Goal: Transaction & Acquisition: Purchase product/service

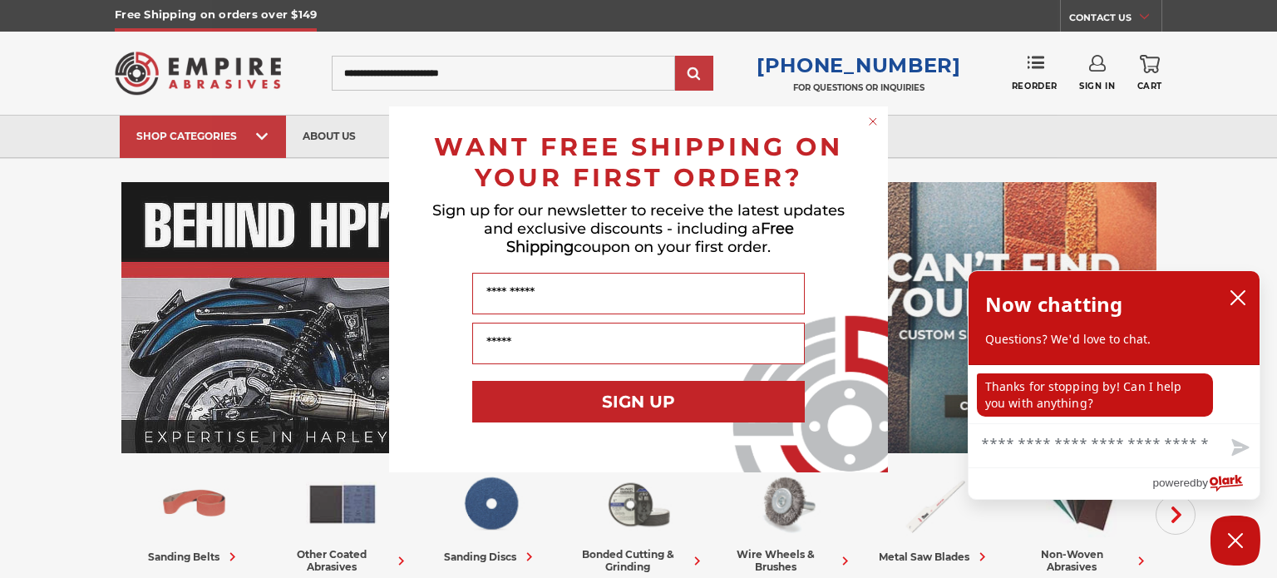
click at [1088, 66] on div "Close dialog WANT FREE SHIPPING ON YOUR FIRST ORDER? Sign up for our newsletter…" at bounding box center [638, 289] width 1277 height 578
click at [866, 116] on circle "Close dialog" at bounding box center [874, 121] width 16 height 16
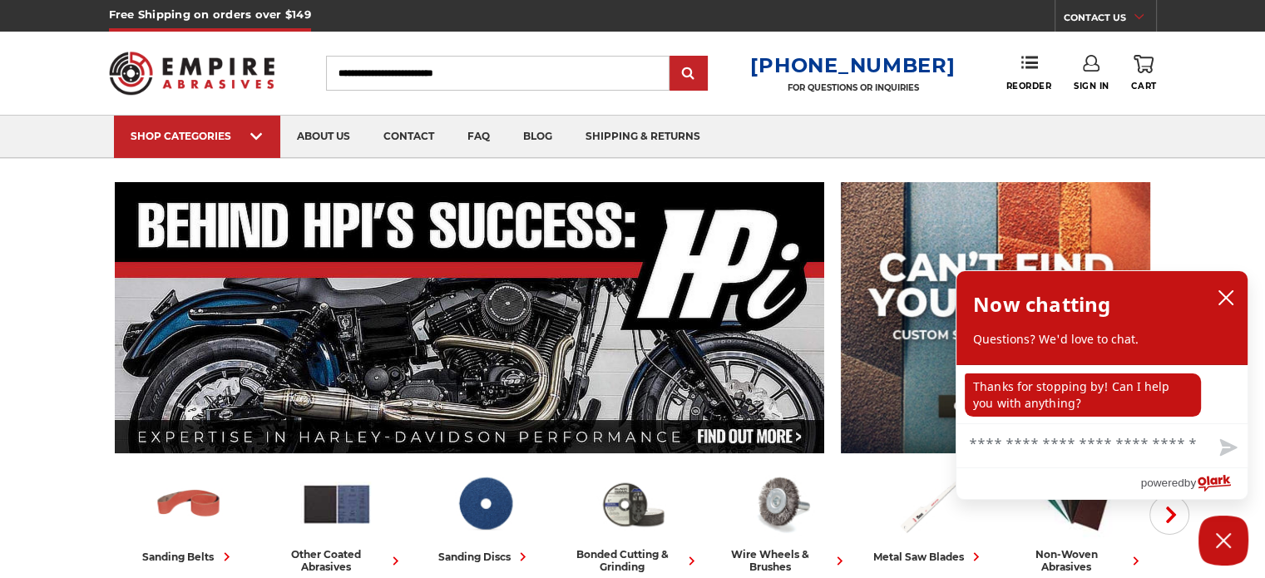
click at [1082, 72] on link "Sign In" at bounding box center [1092, 73] width 36 height 37
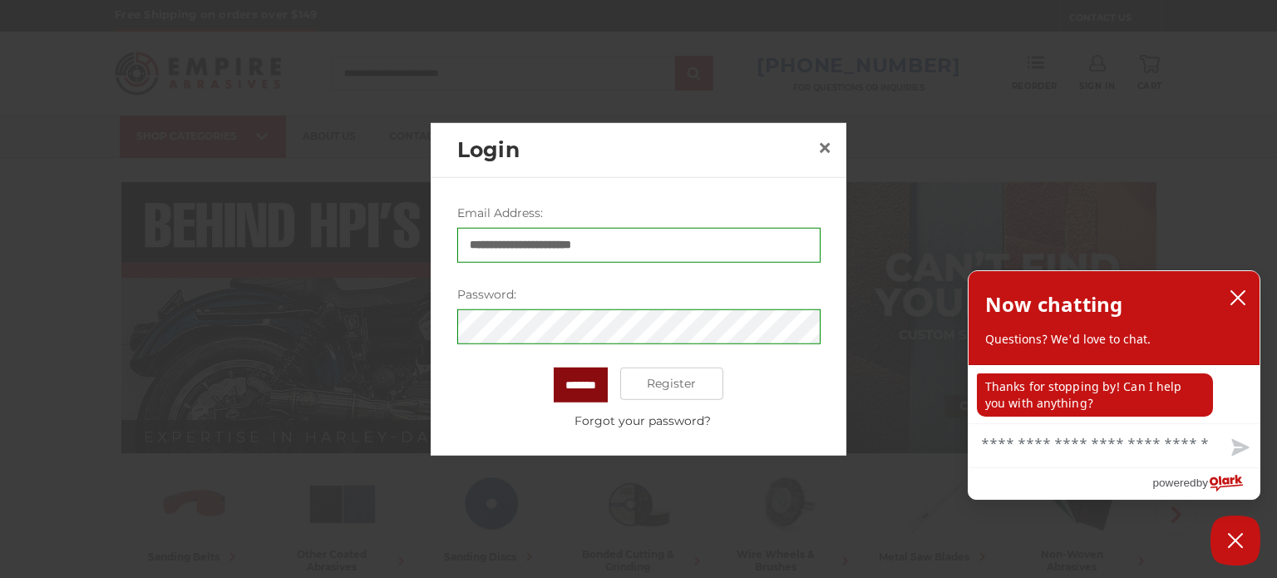
drag, startPoint x: 570, startPoint y: 397, endPoint x: 573, endPoint y: 388, distance: 9.0
click at [570, 397] on input "*******" at bounding box center [581, 384] width 54 height 35
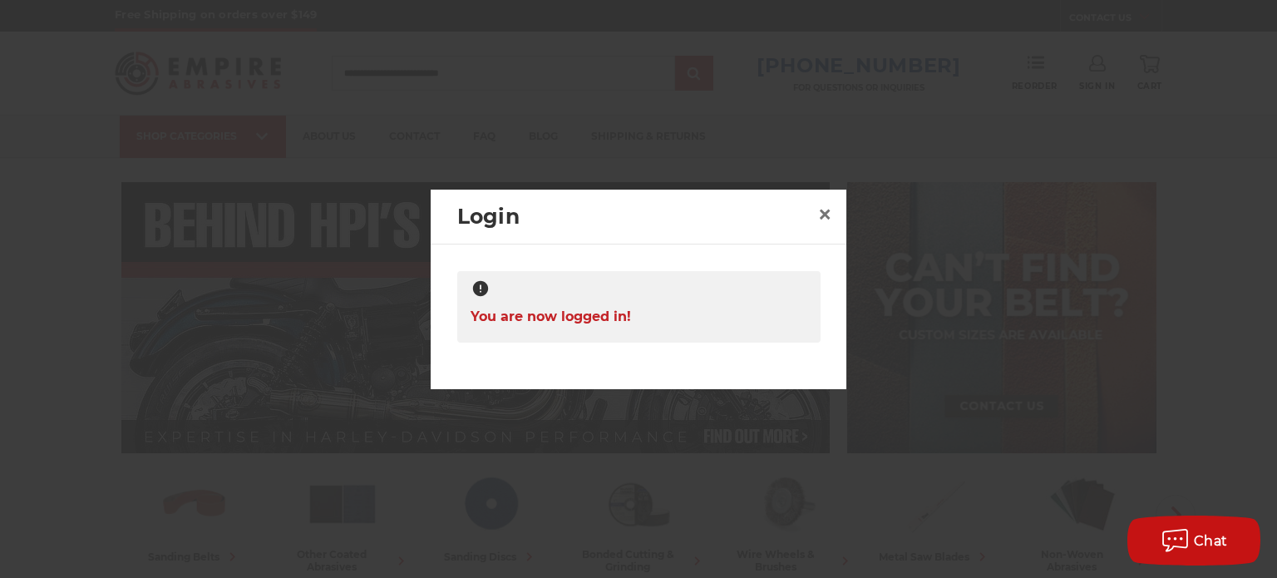
click at [1042, 58] on div at bounding box center [638, 289] width 1277 height 578
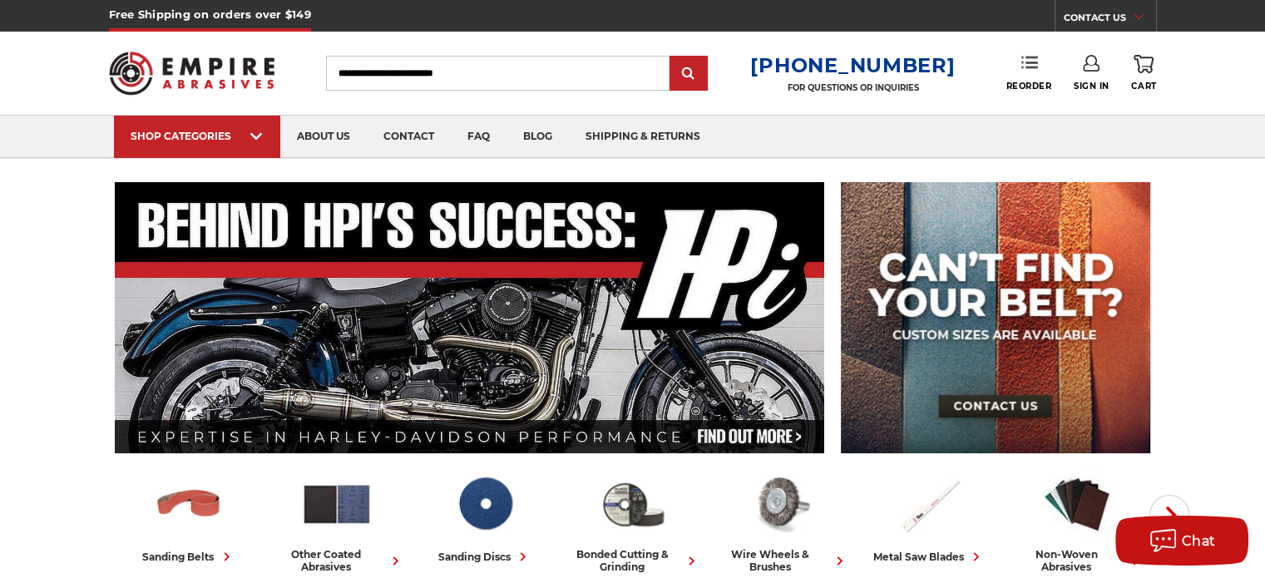
click at [1025, 66] on icon at bounding box center [1029, 62] width 17 height 17
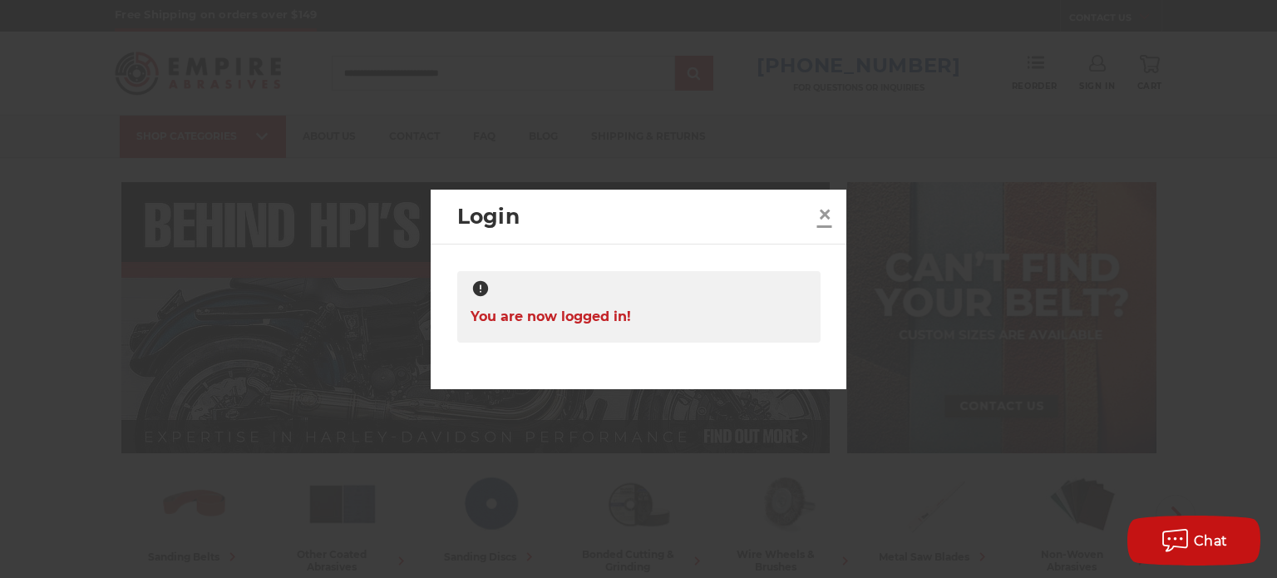
click at [822, 215] on span "×" at bounding box center [824, 214] width 15 height 32
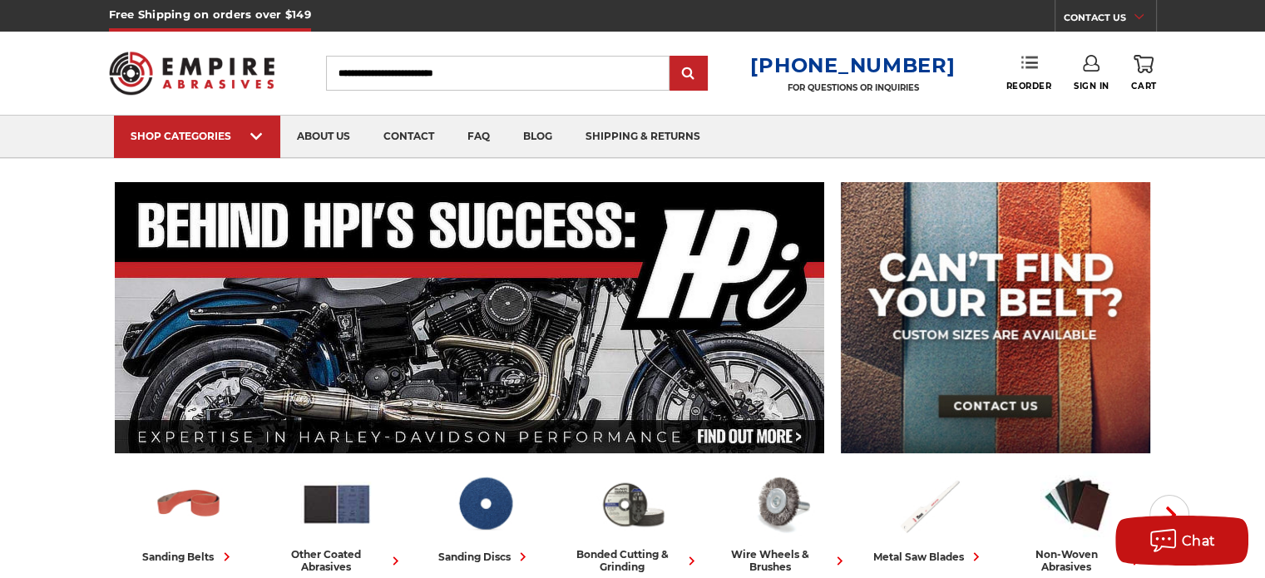
click at [1015, 57] on link "Reorder" at bounding box center [1028, 73] width 46 height 36
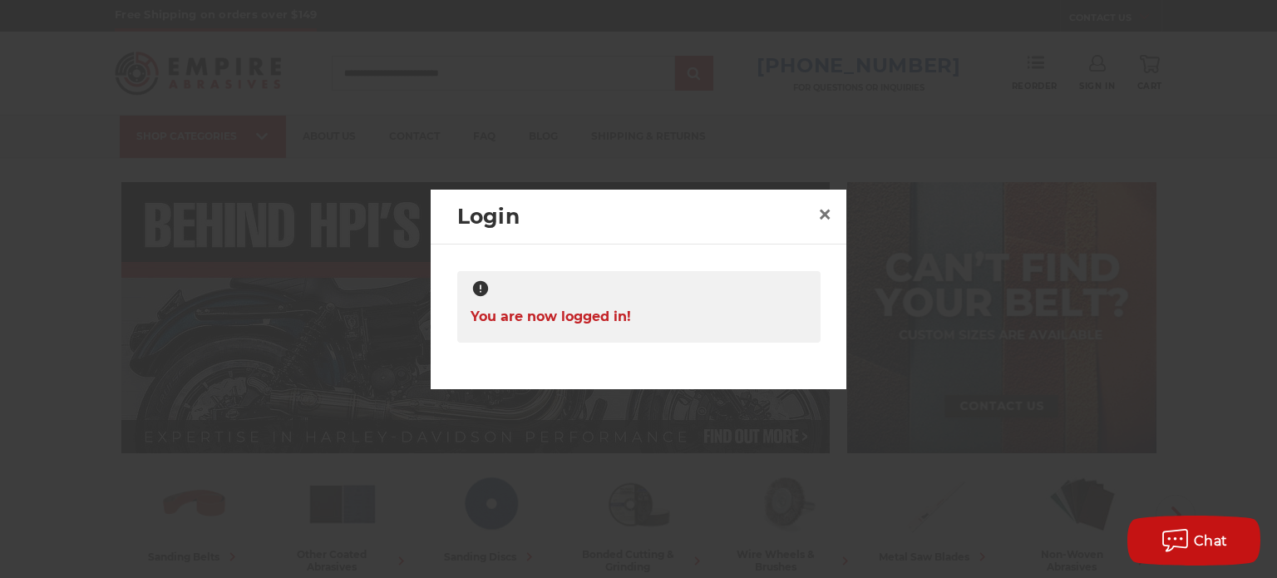
click at [798, 211] on h2 "Login" at bounding box center [634, 217] width 354 height 32
click at [811, 207] on div "Login ×" at bounding box center [639, 218] width 416 height 56
click at [835, 212] on link "×" at bounding box center [825, 214] width 27 height 27
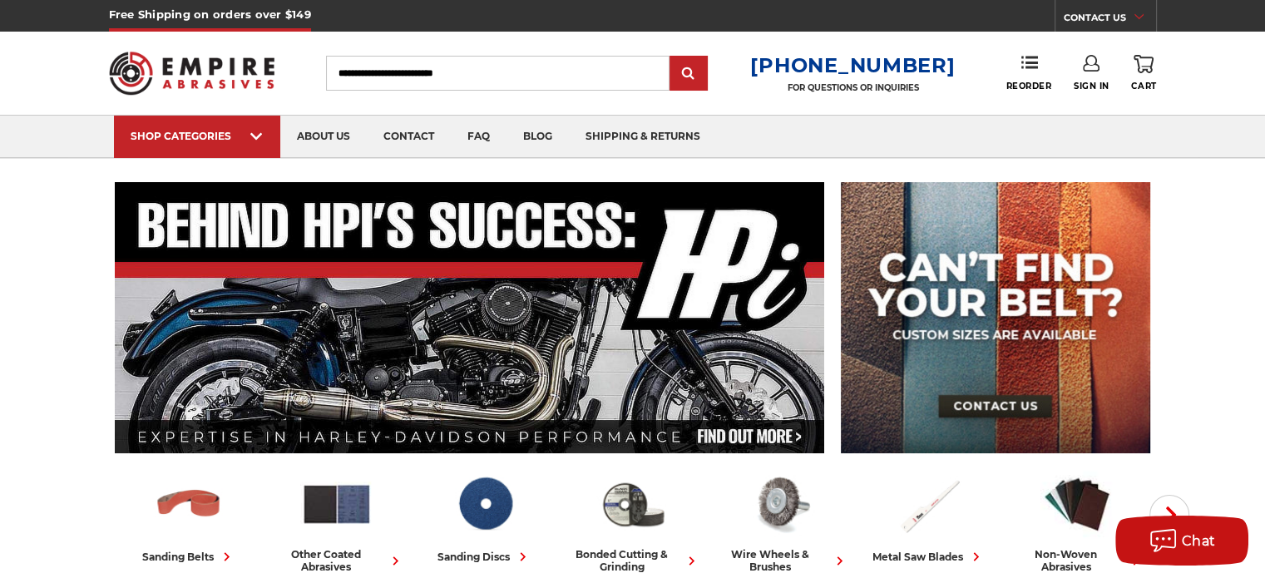
click at [535, 80] on input "Search" at bounding box center [497, 73] width 343 height 35
click at [1153, 63] on icon at bounding box center [1143, 64] width 20 height 18
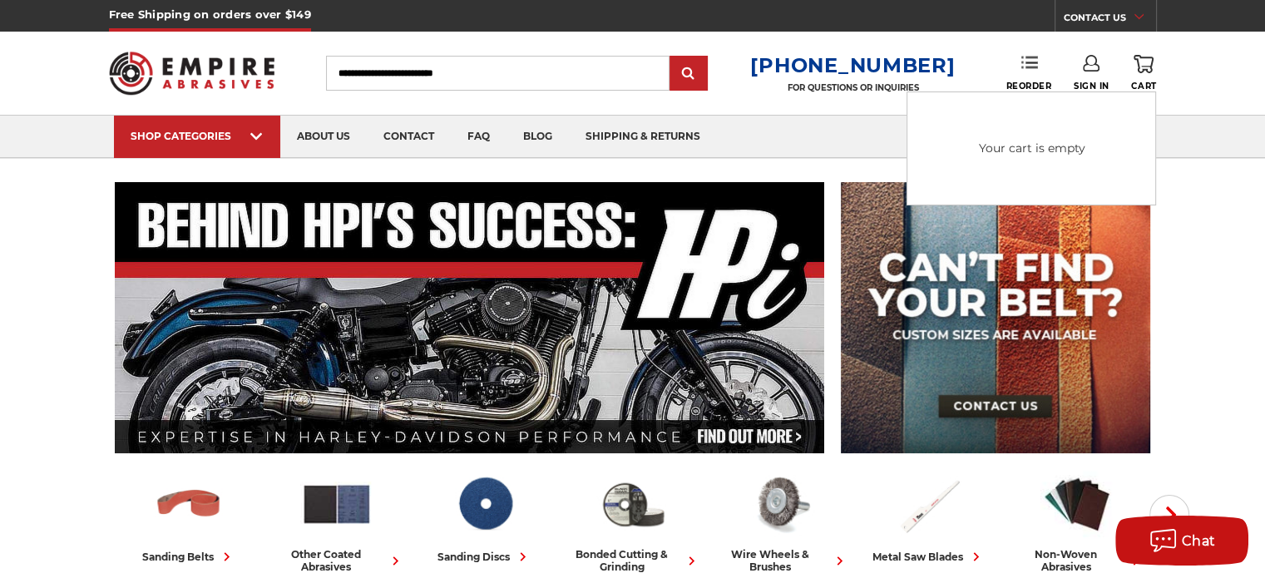
click at [1008, 64] on link "Reorder" at bounding box center [1028, 73] width 46 height 36
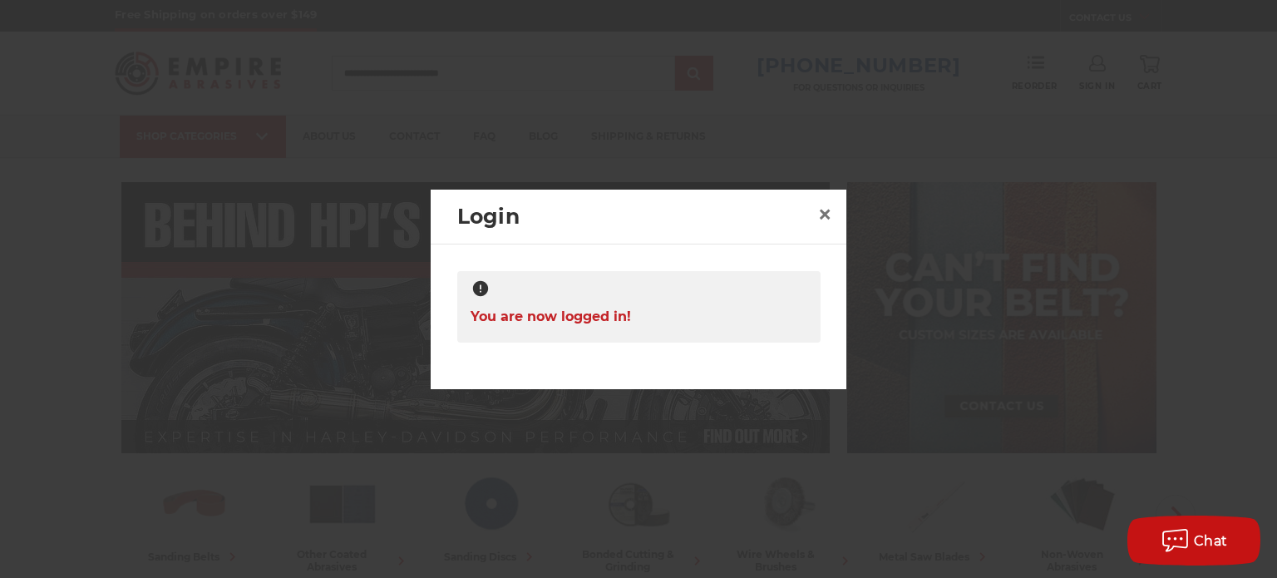
click at [553, 292] on div at bounding box center [639, 289] width 337 height 21
drag, startPoint x: 838, startPoint y: 225, endPoint x: 808, endPoint y: 223, distance: 30.0
click at [833, 225] on div "Login ×" at bounding box center [639, 218] width 416 height 56
click at [814, 217] on link "×" at bounding box center [825, 214] width 27 height 27
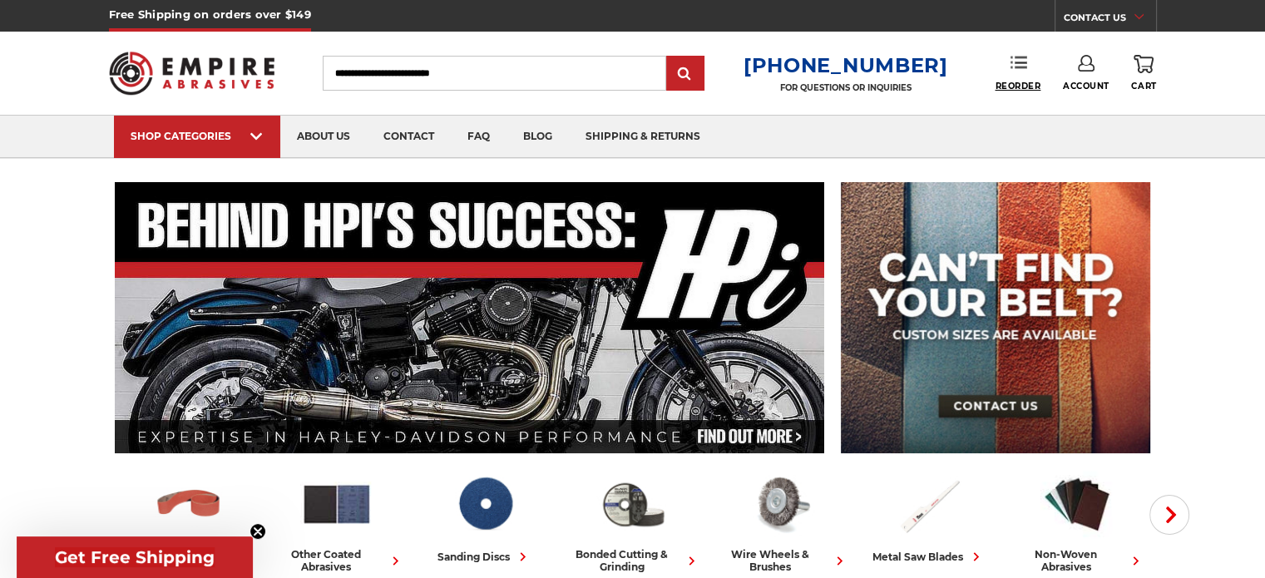
click at [1010, 86] on span "Reorder" at bounding box center [1018, 86] width 46 height 11
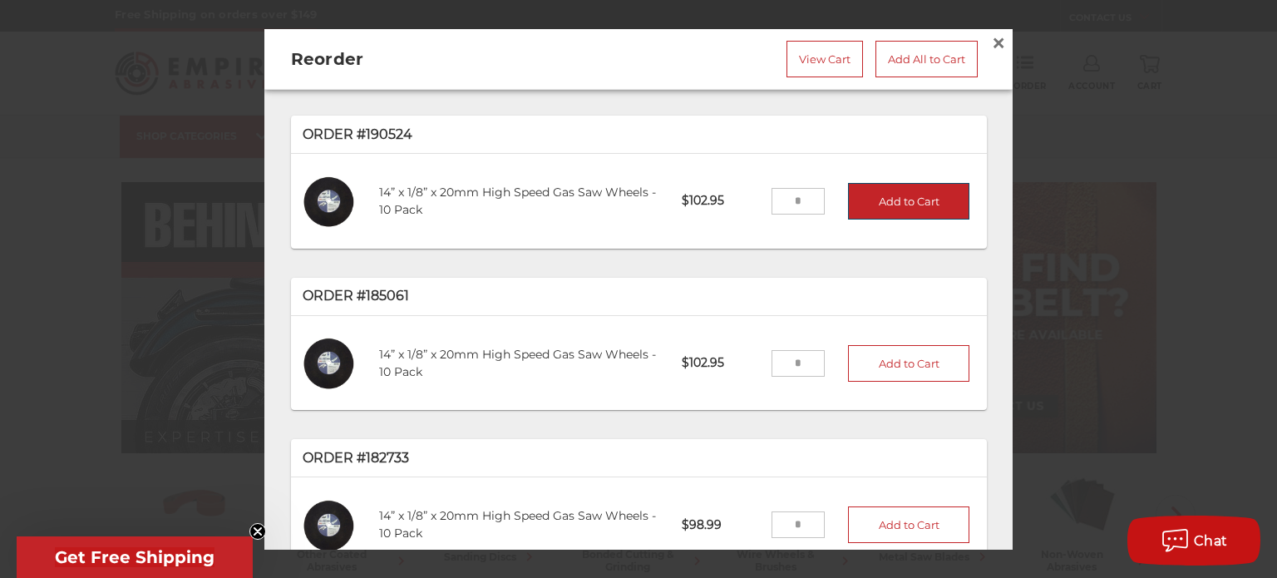
click at [885, 216] on button "Add to Cart" at bounding box center [908, 201] width 121 height 37
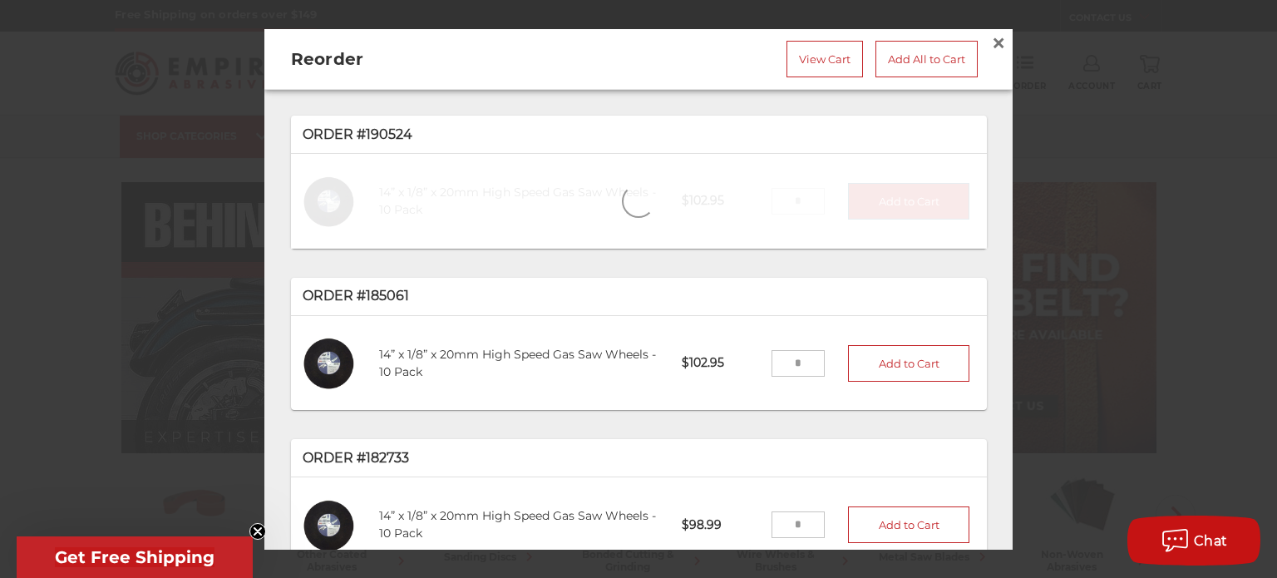
type input "*"
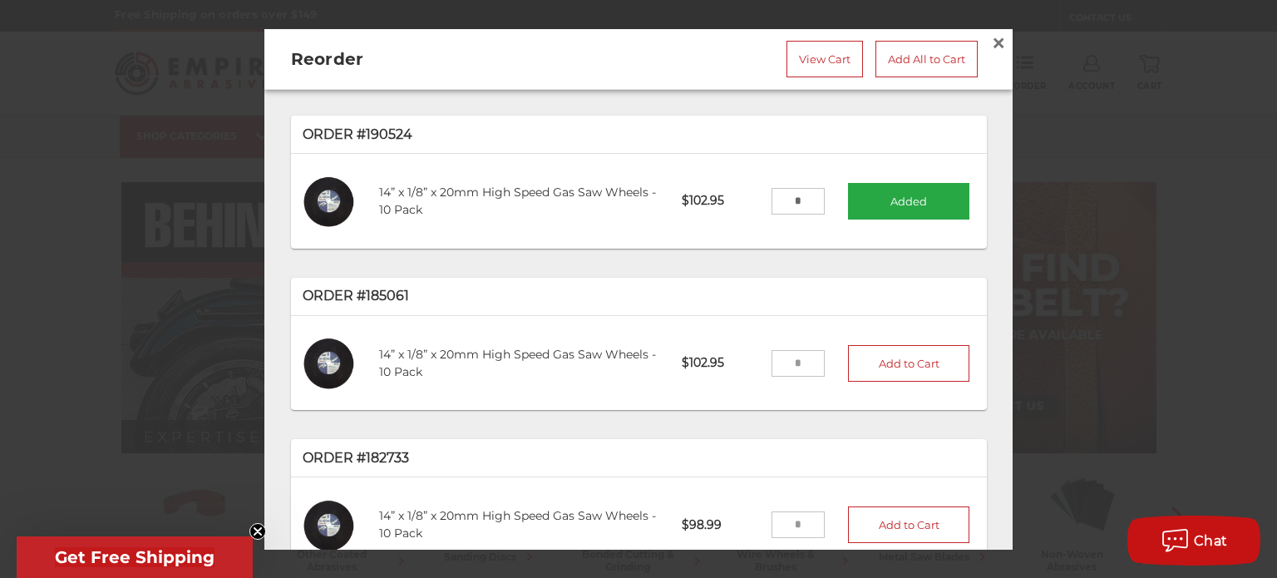
click at [798, 198] on input "*" at bounding box center [799, 201] width 54 height 27
click at [827, 62] on link "View Cart" at bounding box center [825, 59] width 77 height 37
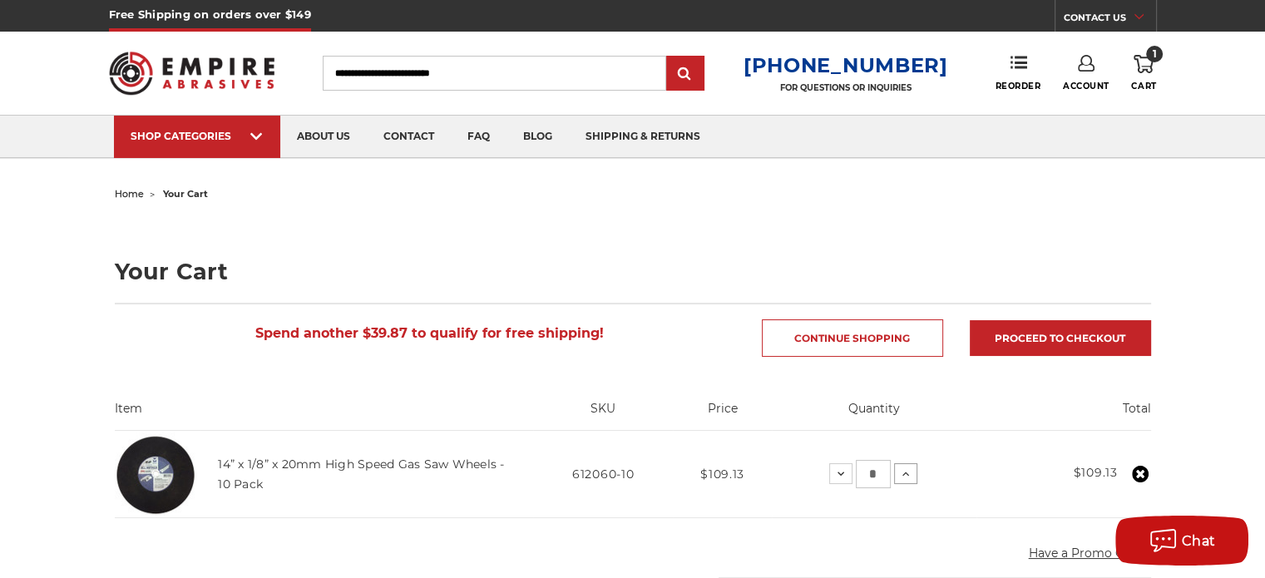
click at [901, 471] on icon at bounding box center [905, 473] width 13 height 13
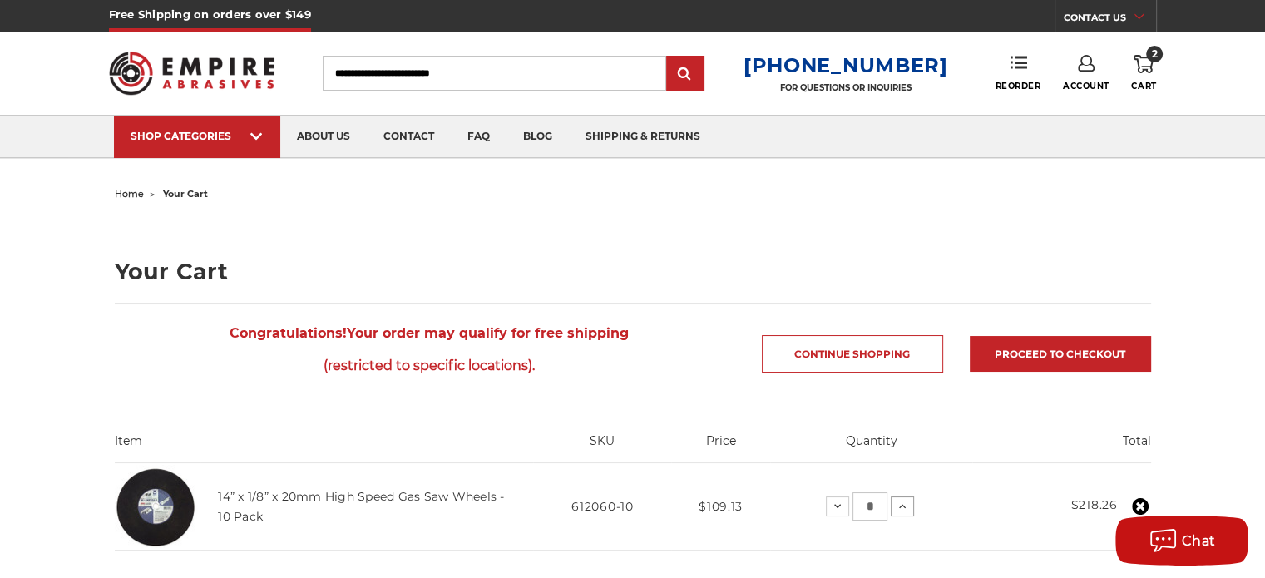
click at [911, 502] on button "Increase Quantity:" at bounding box center [902, 506] width 23 height 20
click at [1044, 345] on link "Proceed to checkout" at bounding box center [1060, 354] width 181 height 36
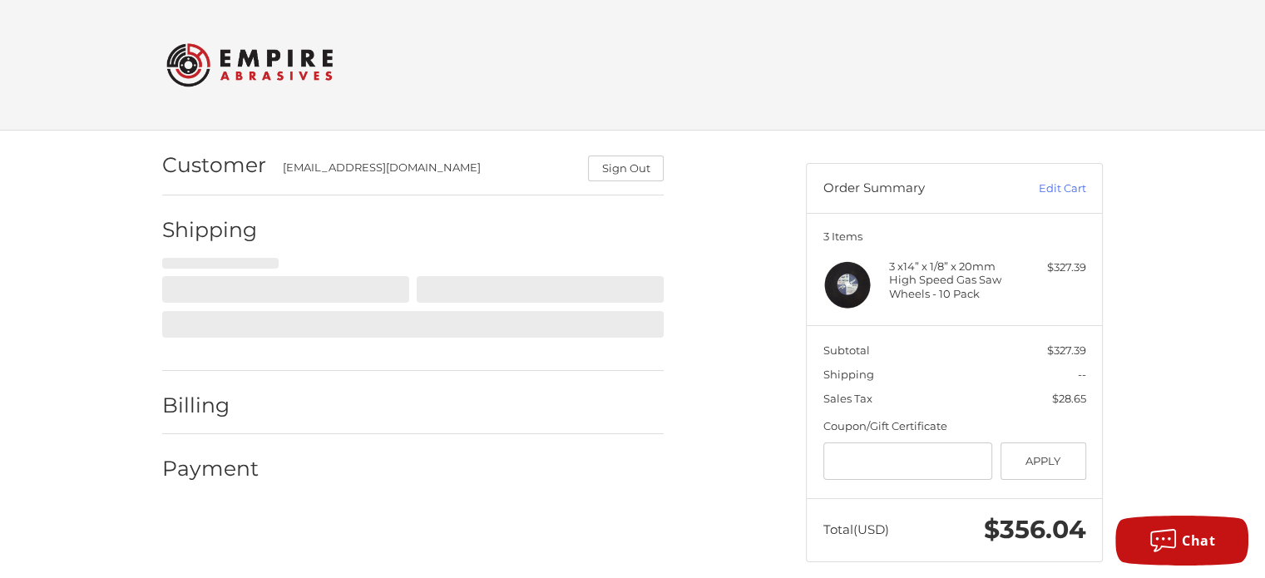
scroll to position [15, 0]
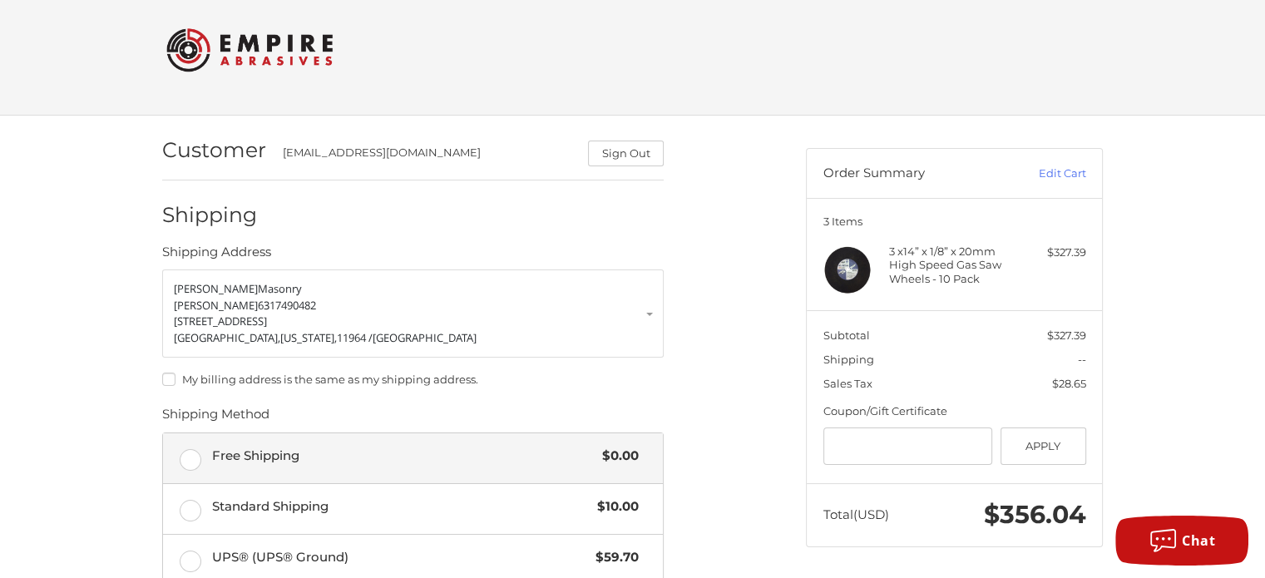
click at [248, 455] on span "Free Shipping" at bounding box center [403, 456] width 383 height 19
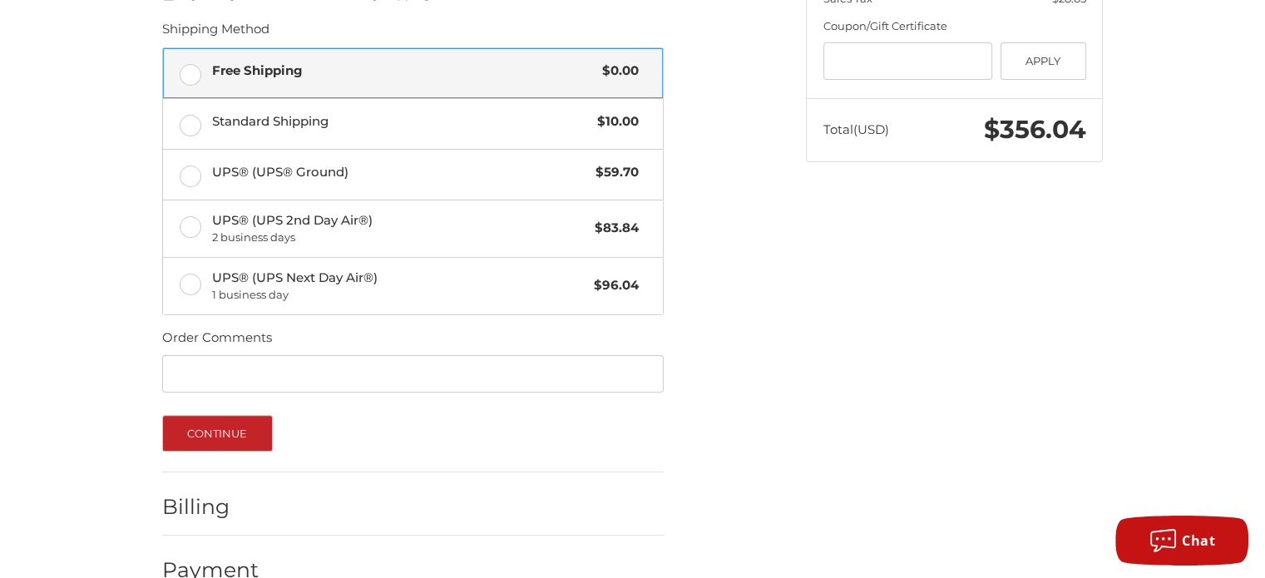
scroll to position [434, 0]
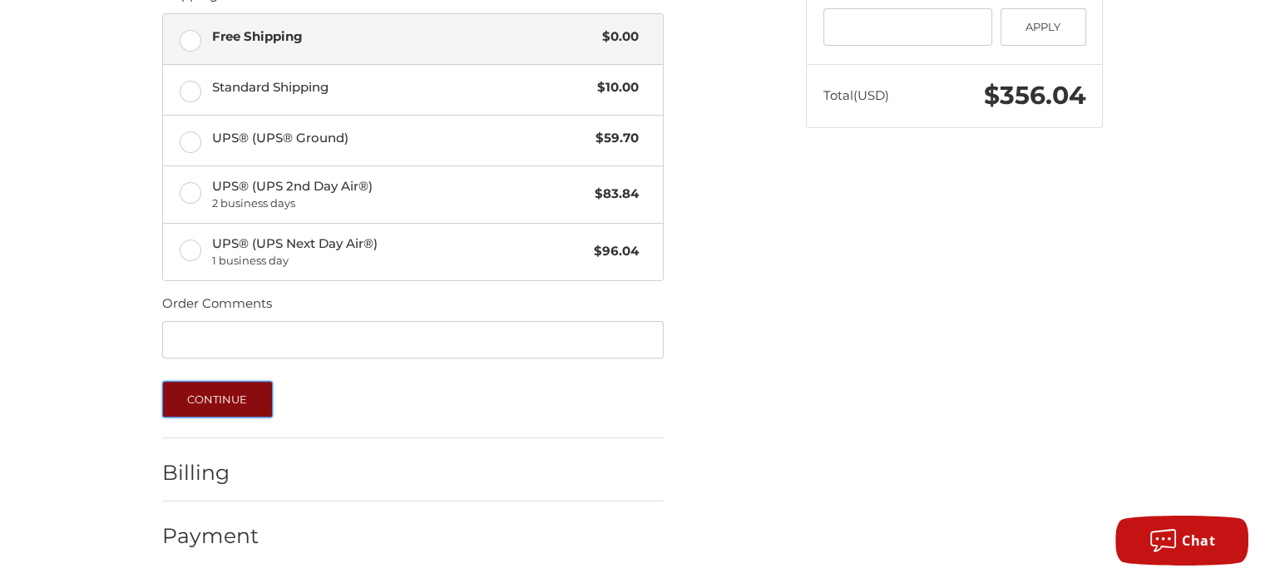
click at [245, 388] on button "Continue" at bounding box center [217, 399] width 111 height 37
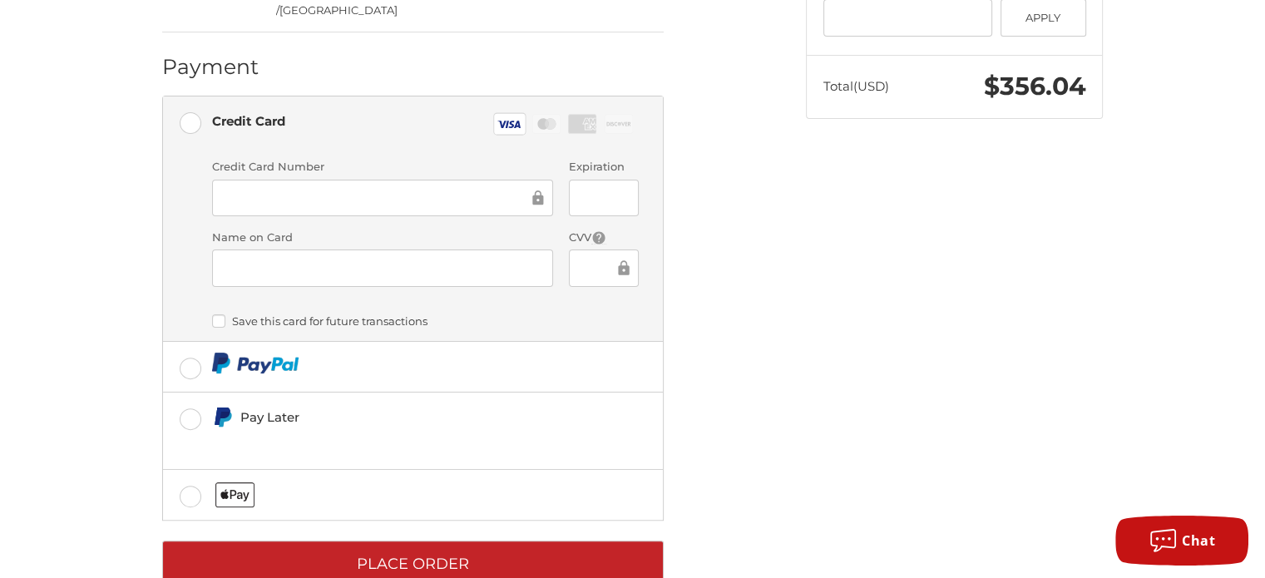
scroll to position [454, 0]
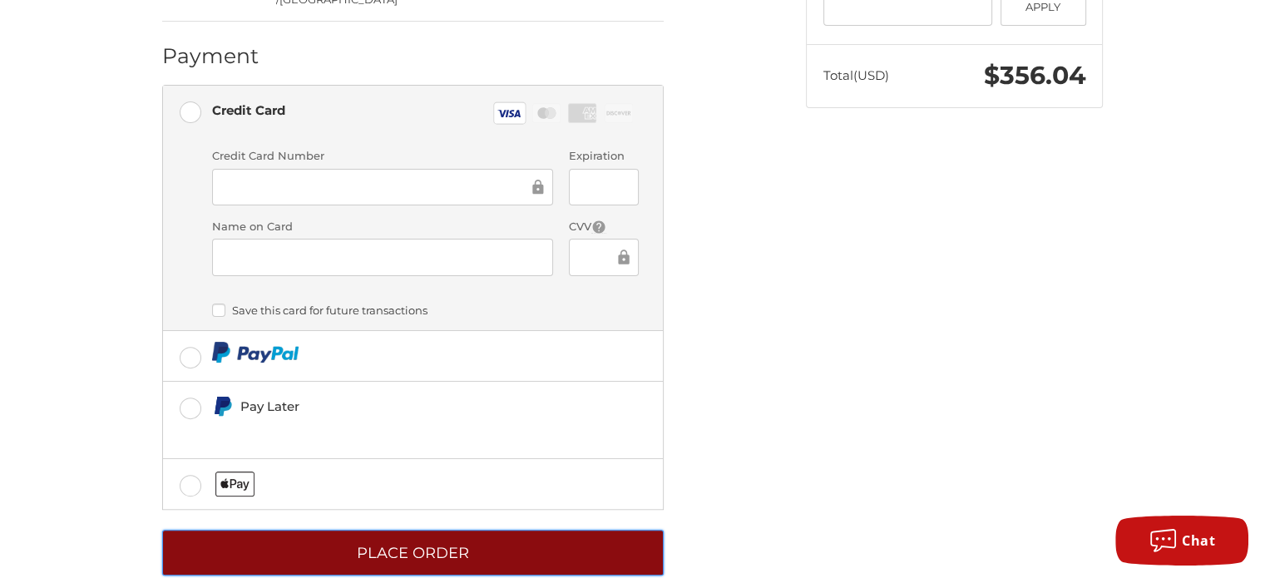
click at [363, 530] on button "Place Order" at bounding box center [412, 553] width 501 height 46
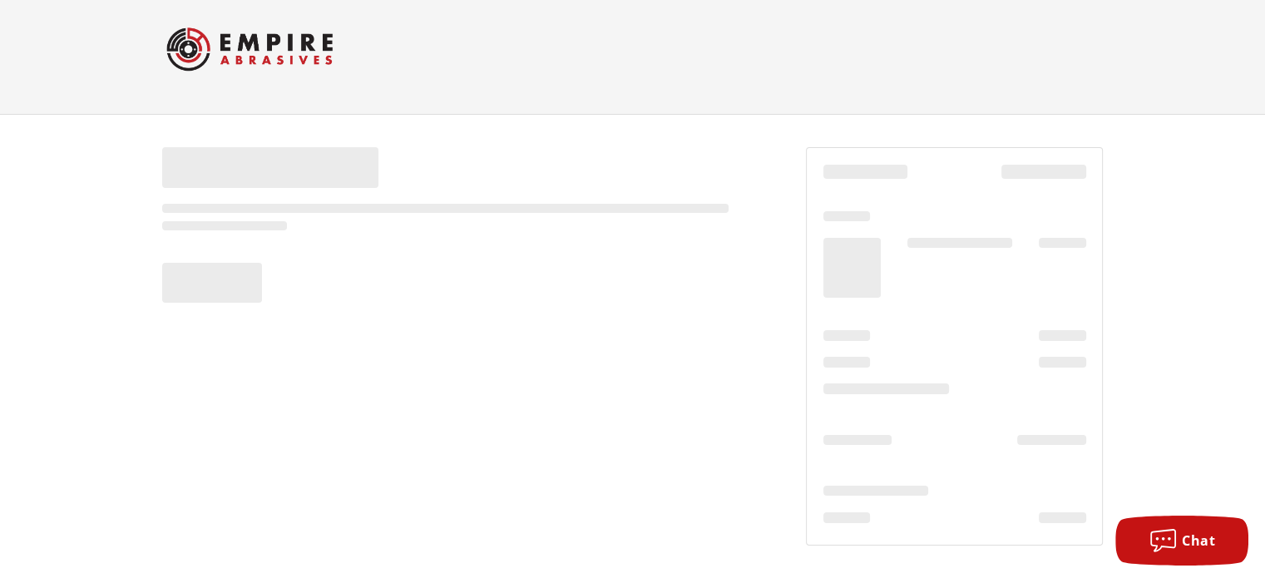
scroll to position [16, 0]
